Goal: Navigation & Orientation: Understand site structure

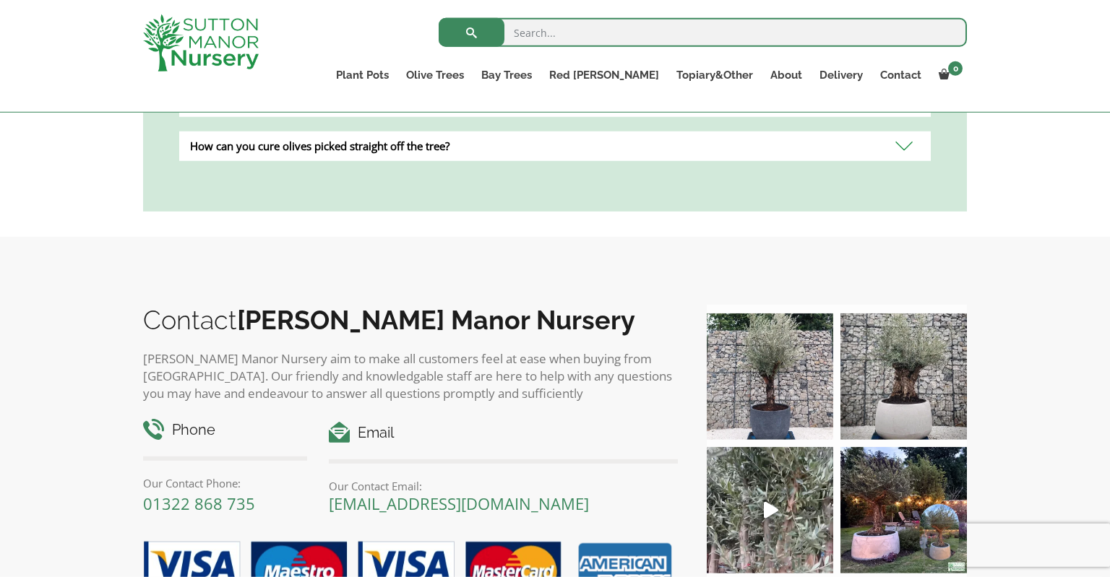
scroll to position [4023, 0]
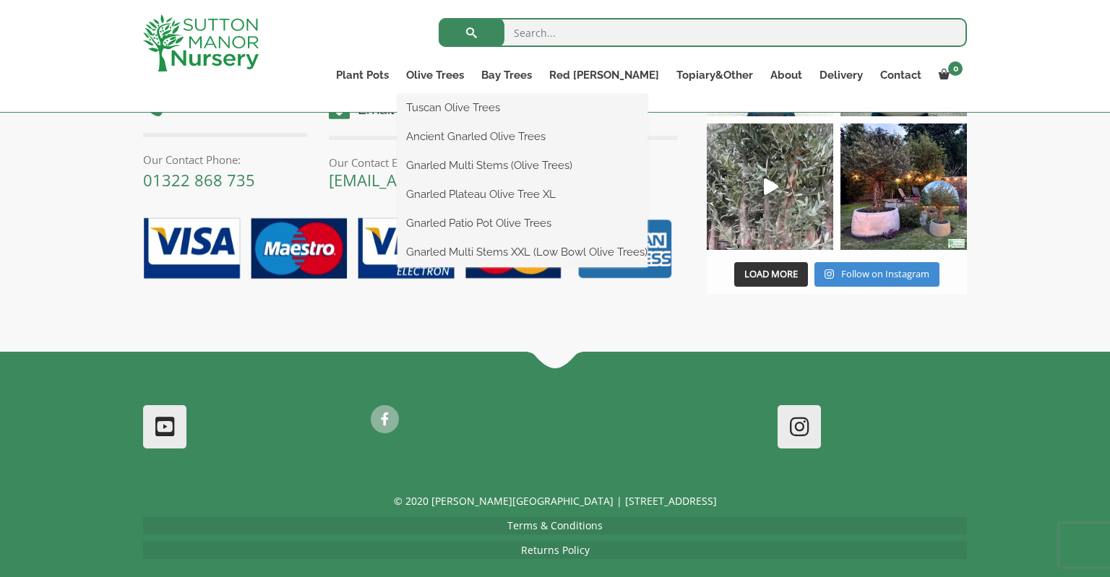
click at [491, 94] on ul "Tuscan Olive Trees Ancient Gnarled Olive Trees Gnarled Multi Stems (Olive Trees…" at bounding box center [522, 180] width 250 height 173
click at [472, 78] on link "Olive Trees" at bounding box center [434, 75] width 75 height 20
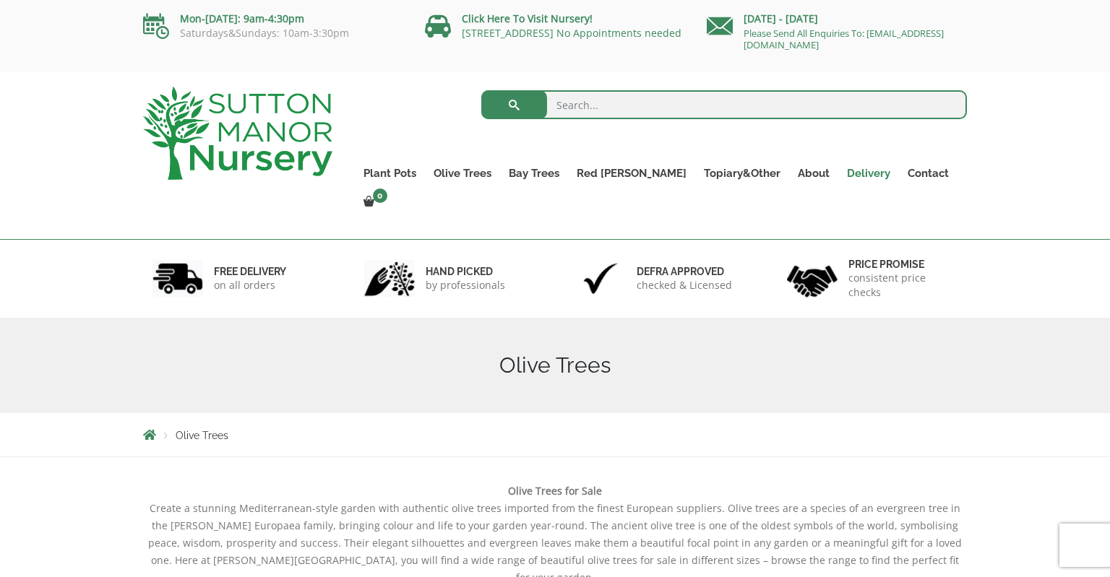
click at [847, 174] on link "Delivery" at bounding box center [868, 173] width 61 height 20
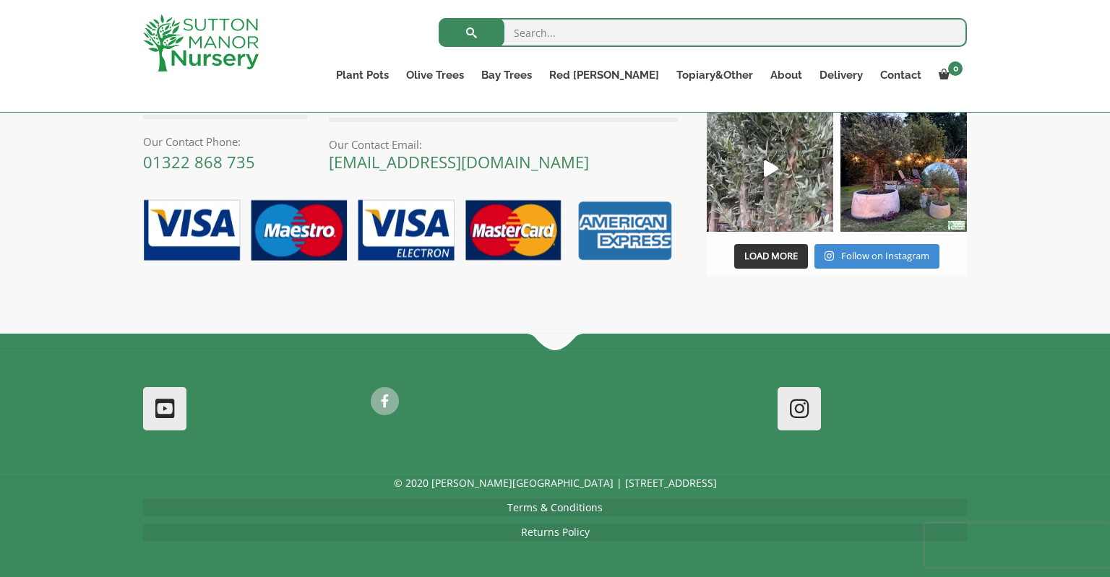
scroll to position [2602, 0]
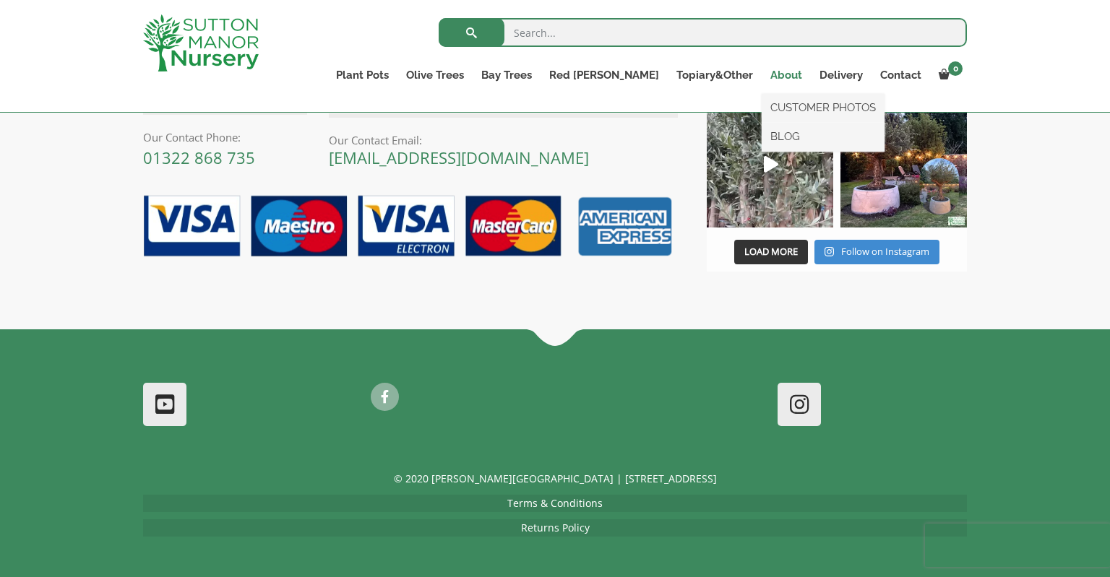
click at [782, 75] on link "About" at bounding box center [785, 75] width 49 height 20
